Goal: Transaction & Acquisition: Purchase product/service

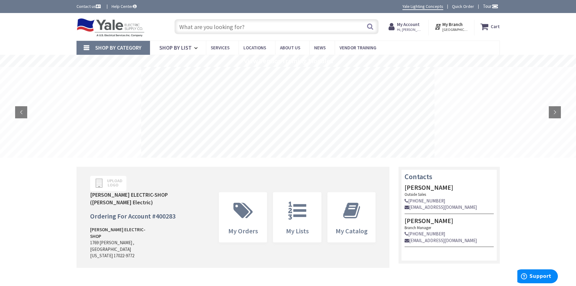
click at [255, 24] on input "text" at bounding box center [276, 26] width 204 height 15
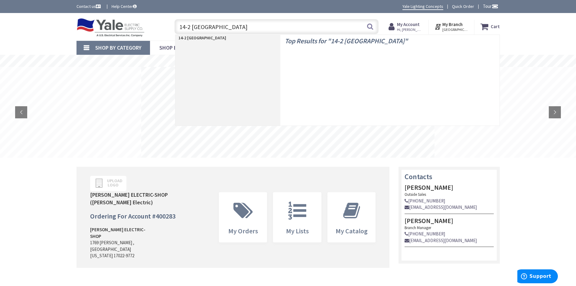
type input "14-2 romex"
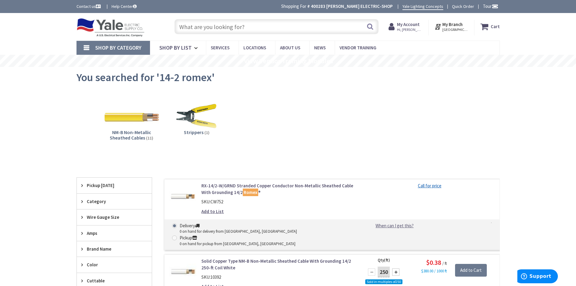
click at [131, 119] on img at bounding box center [131, 116] width 55 height 55
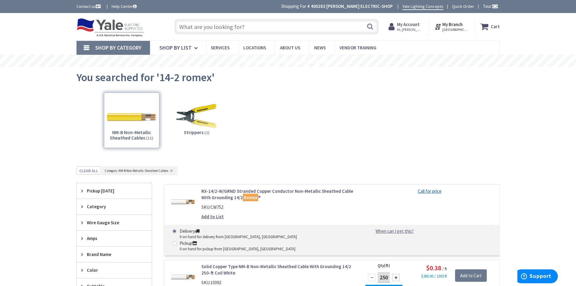
click at [183, 22] on input "text" at bounding box center [276, 26] width 204 height 15
type input "4"
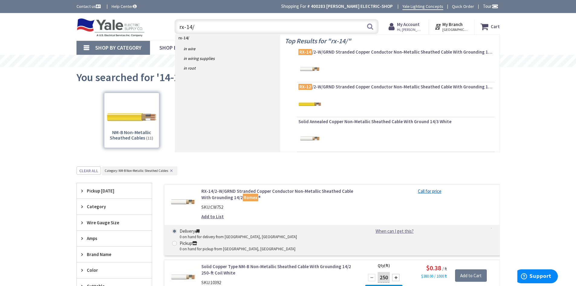
type input "rx-14/3"
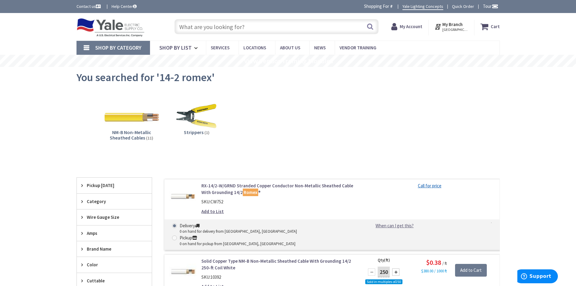
click at [118, 116] on img at bounding box center [131, 116] width 55 height 55
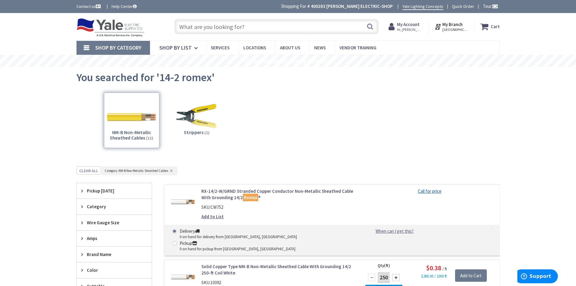
drag, startPoint x: 192, startPoint y: 24, endPoint x: 190, endPoint y: 27, distance: 3.5
click at [192, 24] on input "text" at bounding box center [276, 26] width 204 height 15
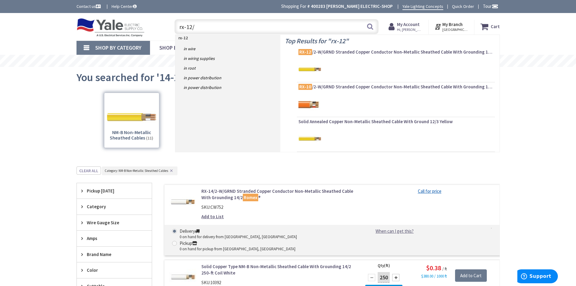
type input "rx-12/2"
